Goal: Navigation & Orientation: Find specific page/section

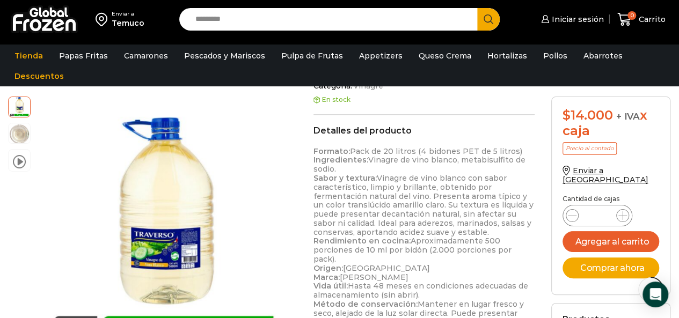
click at [246, 21] on input "Search input" at bounding box center [331, 19] width 282 height 23
click at [327, 22] on input "Search input" at bounding box center [331, 19] width 282 height 23
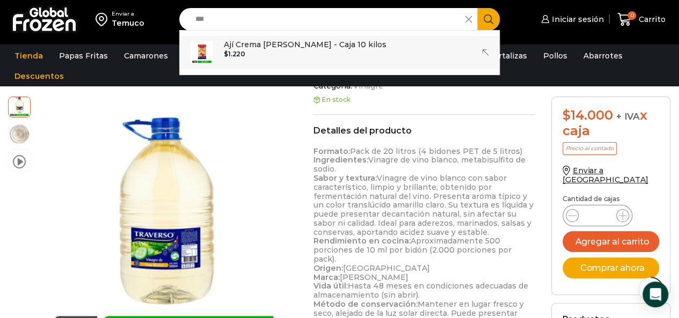
click at [312, 44] on p "Ají Crema Traverso - Caja 10 kilos" at bounding box center [305, 45] width 163 height 12
type input "**********"
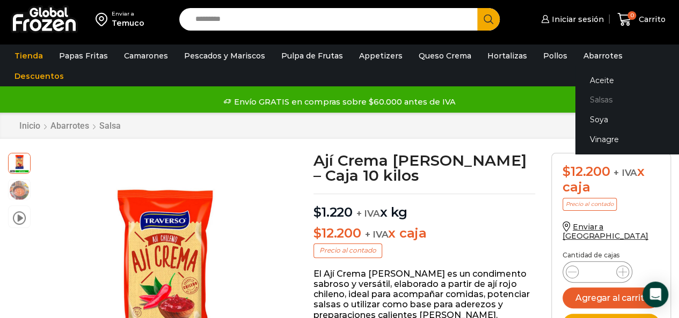
click at [587, 99] on link "Salsas" at bounding box center [642, 100] width 135 height 20
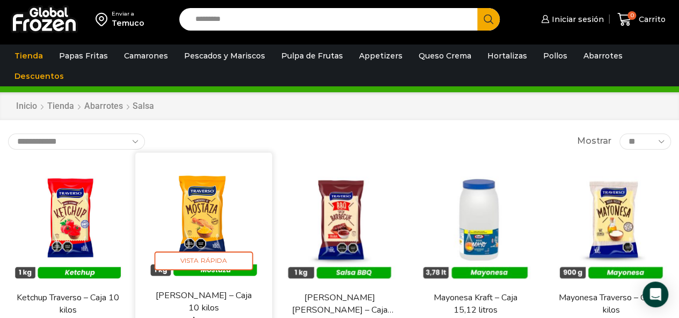
scroll to position [54, 0]
